Goal: Task Accomplishment & Management: Manage account settings

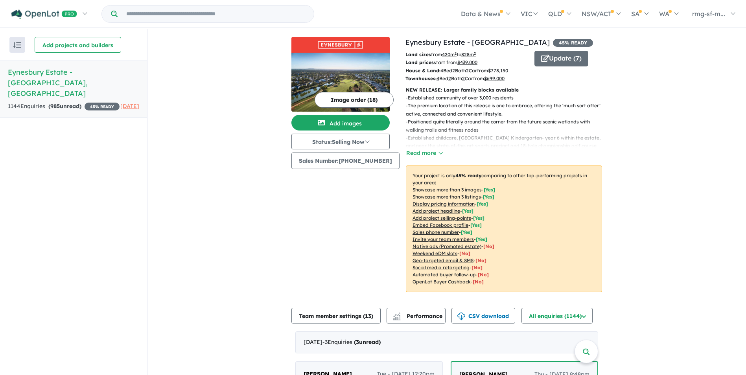
click at [66, 78] on link "Eynesbury Estate - [GEOGRAPHIC_DATA] , [GEOGRAPHIC_DATA] 1144 Enquir ies ( 985 …" at bounding box center [73, 89] width 147 height 57
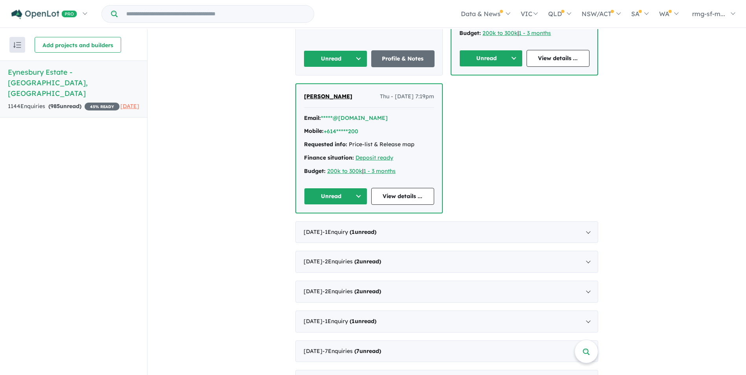
scroll to position [472, 0]
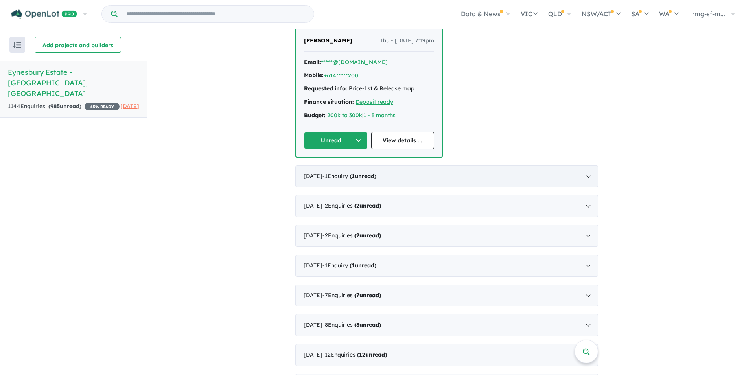
click at [469, 176] on div "[DATE] - 1 Enquir y ( 1 unread)" at bounding box center [446, 177] width 303 height 22
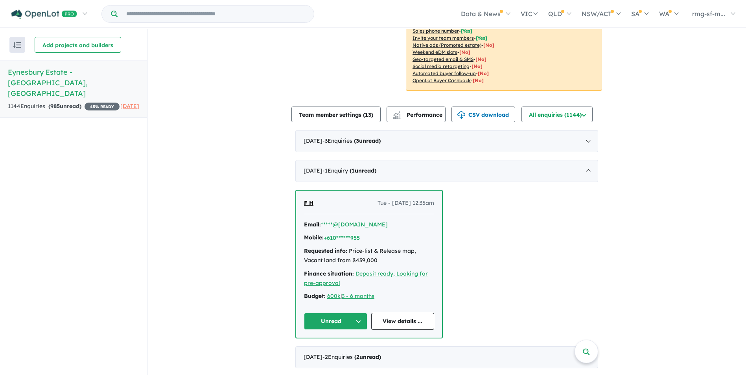
scroll to position [188, 0]
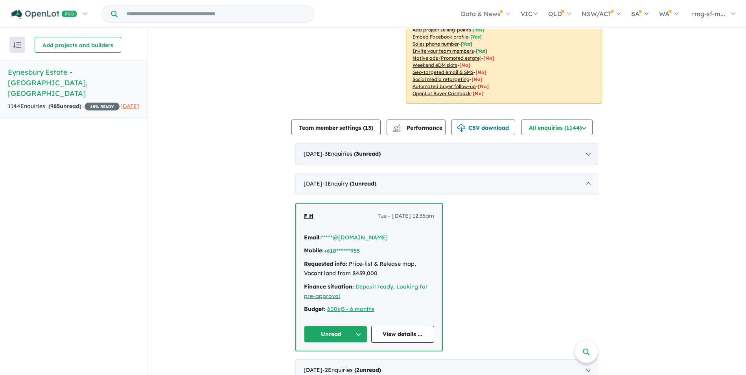
click at [444, 155] on div "[DATE] - 3 Enquir ies ( 3 unread)" at bounding box center [446, 154] width 303 height 22
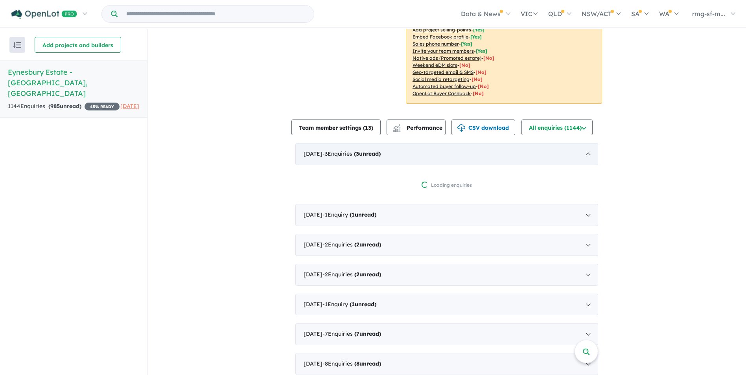
scroll to position [1, 0]
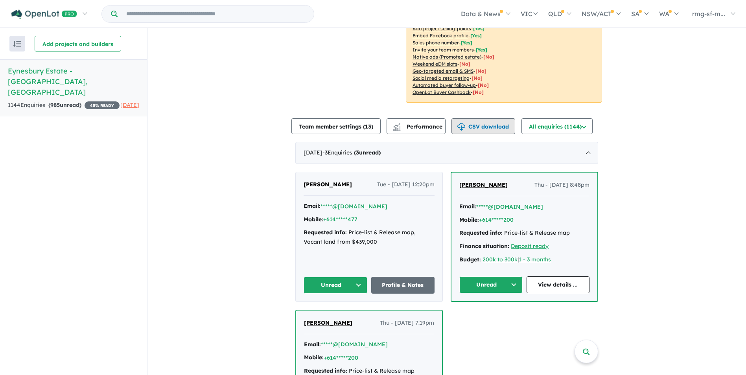
click at [497, 128] on button "CSV download" at bounding box center [484, 126] width 64 height 16
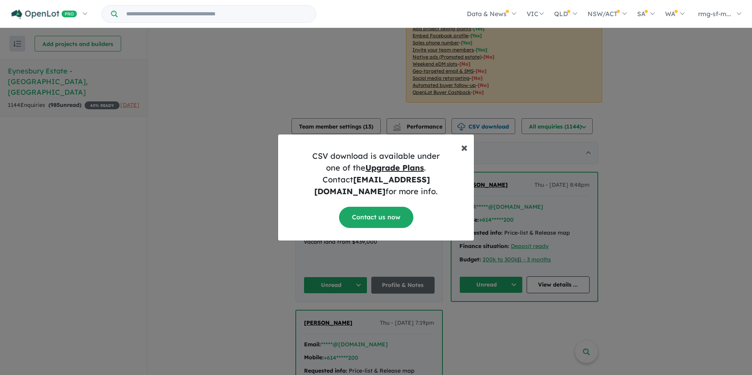
click at [467, 153] on span "×" at bounding box center [464, 147] width 7 height 16
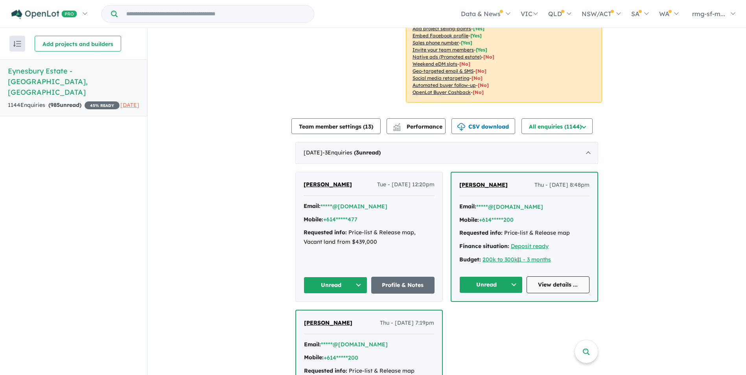
click at [544, 284] on link "View details ..." at bounding box center [558, 285] width 63 height 17
